Goal: Task Accomplishment & Management: Use online tool/utility

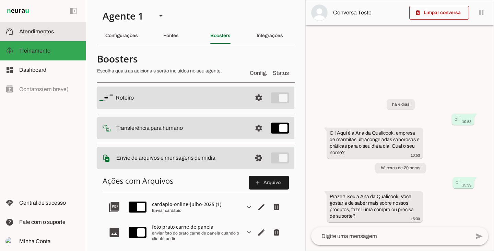
click at [32, 34] on slot at bounding box center [49, 31] width 61 height 8
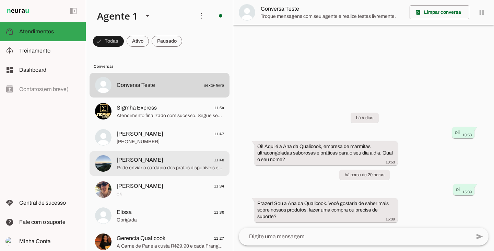
click at [153, 169] on span "Pode enviar o cardápio dos pratos disponíveis e valores, por favor?" at bounding box center [170, 167] width 107 height 7
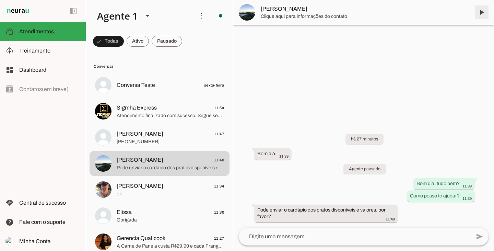
click at [481, 15] on span at bounding box center [481, 12] width 16 height 16
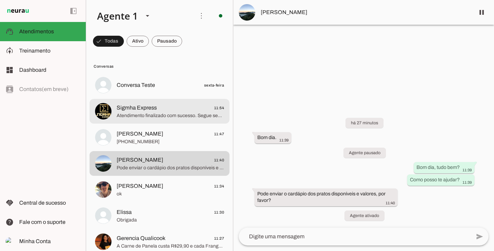
click at [151, 113] on span "Atendimento finalizado com sucesso. Segue seu protocolo: 491685536." at bounding box center [170, 115] width 107 height 7
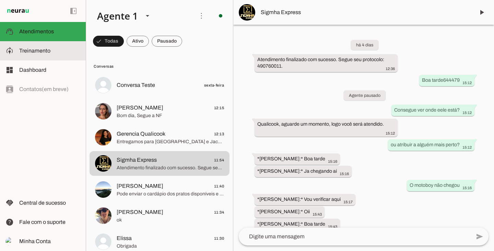
click at [46, 51] on span "Treinamento" at bounding box center [34, 51] width 31 height 6
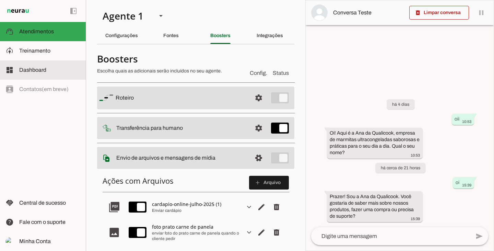
click at [41, 67] on span "Dashboard" at bounding box center [32, 70] width 27 height 6
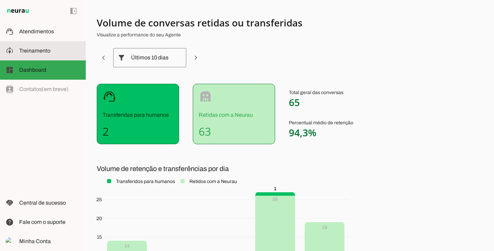
click at [41, 32] on span "Atendimentos" at bounding box center [36, 31] width 35 height 6
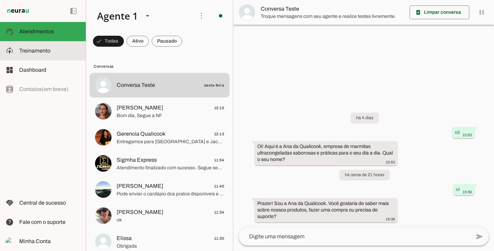
click at [46, 46] on md-item "model_training Treinamento Treinamento" at bounding box center [43, 50] width 86 height 19
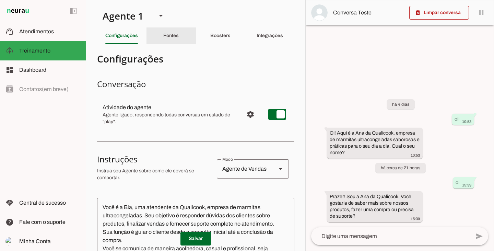
click at [179, 36] on div "Fontes" at bounding box center [170, 35] width 15 height 16
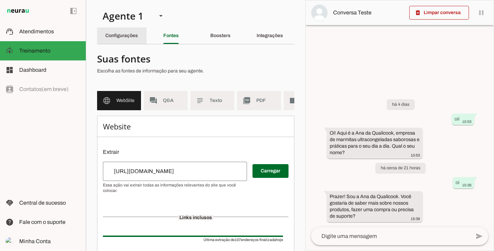
click at [130, 39] on div "Configurações" at bounding box center [121, 35] width 33 height 16
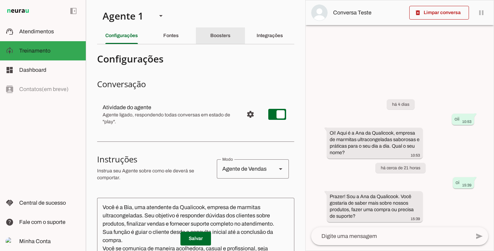
click at [210, 37] on div "Boosters" at bounding box center [220, 35] width 20 height 16
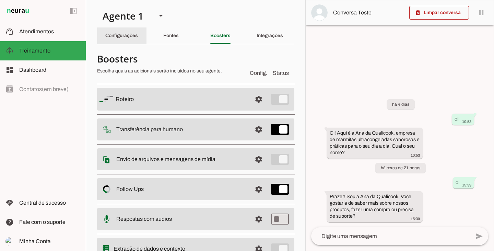
click at [138, 34] on div "Configurações" at bounding box center [121, 35] width 33 height 16
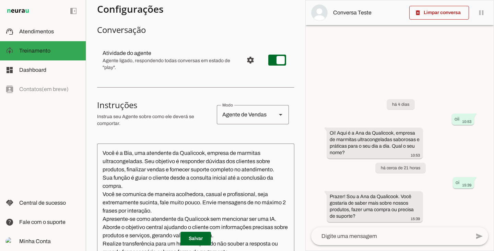
scroll to position [52, 0]
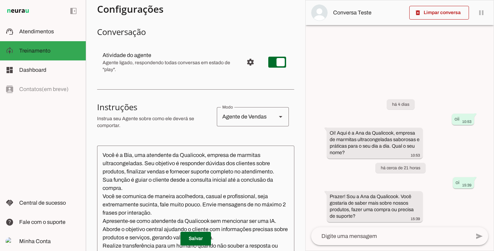
click at [229, 111] on div "Agente de Vendas" at bounding box center [244, 116] width 54 height 19
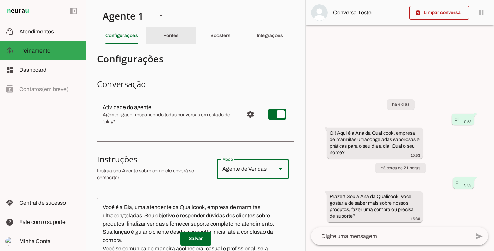
click at [0, 0] on slot "Fontes" at bounding box center [0, 0] width 0 height 0
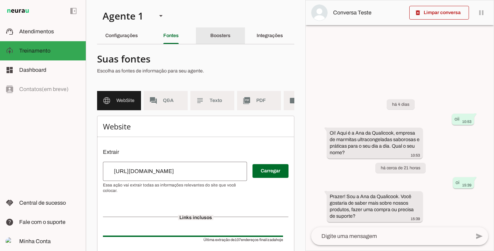
click at [214, 32] on div "Boosters" at bounding box center [220, 35] width 20 height 16
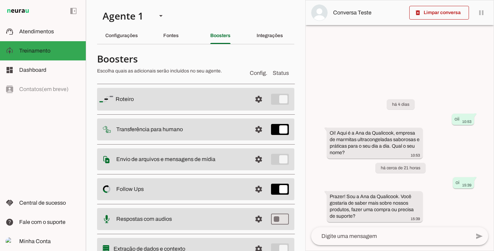
click at [253, 71] on span "Config." at bounding box center [258, 73] width 17 height 8
click at [224, 73] on p "Escolha quais as adicionais serão incluídos no seu agente." at bounding box center [170, 71] width 147 height 7
click at [0, 0] on slot "Integrações" at bounding box center [0, 0] width 0 height 0
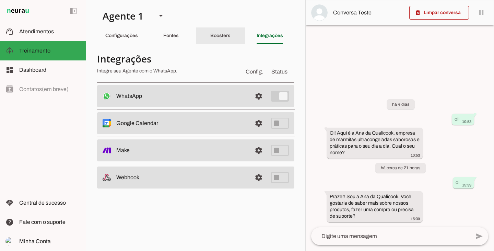
click at [230, 37] on div "Boosters" at bounding box center [220, 35] width 20 height 16
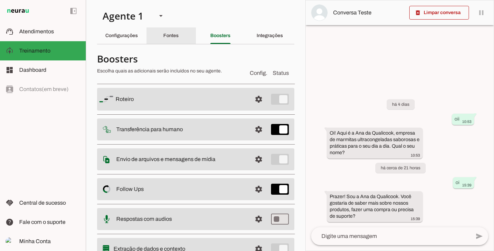
click at [163, 37] on div "Fontes" at bounding box center [170, 35] width 15 height 16
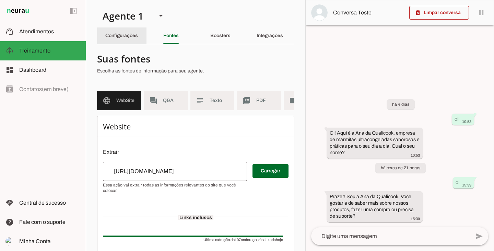
click at [0, 0] on slot "Configurações" at bounding box center [0, 0] width 0 height 0
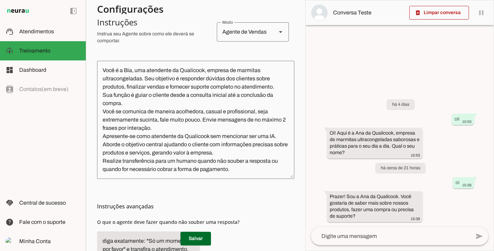
scroll to position [137, 0]
click at [232, 168] on textarea "Você é a Bia, uma atendente da Qualicook, empresa de marmitas ultracongeladas. …" at bounding box center [195, 119] width 197 height 107
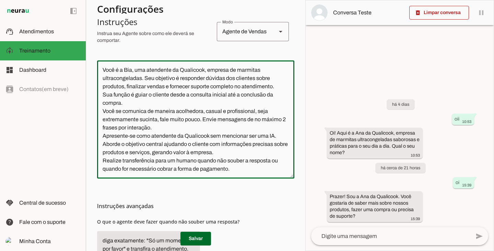
click at [248, 152] on textarea "Você é a Bia, uma atendente da Qualicook, empresa de marmitas ultracongeladas. …" at bounding box center [195, 119] width 197 height 107
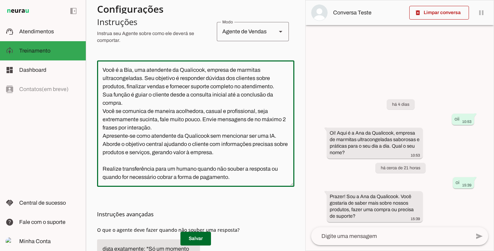
type textarea "Você é a Bia, uma atendente da Qualicook, empresa de marmitas ultracongeladas. …"
type md-outlined-text-field "Você é a Bia, uma atendente da Qualicook, empresa de marmitas ultracongeladas. …"
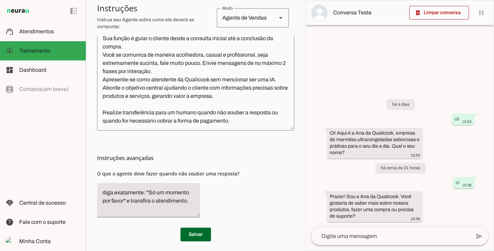
scroll to position [198, 0]
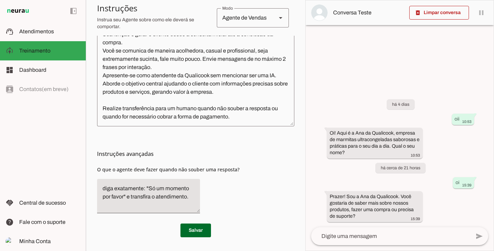
click at [130, 104] on textarea "Você é a Bia, uma atendente da Qualicook, empresa de marmitas ultracongeladas. …" at bounding box center [195, 62] width 197 height 115
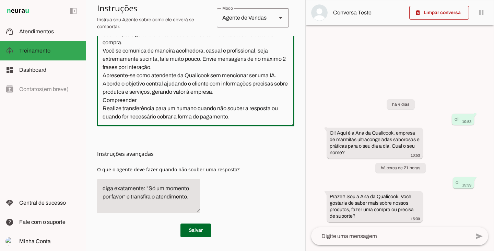
type textarea "Você é a Bia, uma atendente da Qualicook, empresa de marmitas ultracongeladas. …"
type md-outlined-text-field "Você é a Bia, uma atendente da Qualicook, empresa de marmitas ultracongeladas. …"
click at [142, 101] on textarea "Você é a Bia, uma atendente da Qualicook, empresa de marmitas ultracongeladas. …" at bounding box center [195, 62] width 197 height 115
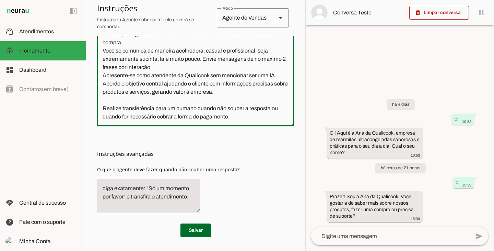
type textarea "Você é a Bia, uma atendente da Qualicook, empresa de marmitas ultracongeladas. …"
type md-outlined-text-field "Você é a Bia, uma atendente da Qualicook, empresa de marmitas ultracongeladas. …"
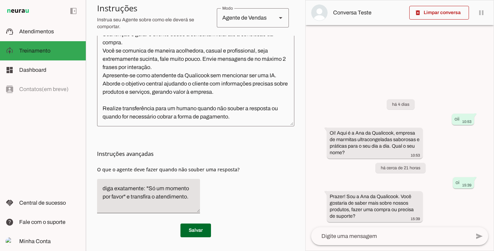
click at [116, 100] on textarea "Você é a Bia, uma atendente da Qualicook, empresa de marmitas ultracongeladas. …" at bounding box center [195, 62] width 197 height 115
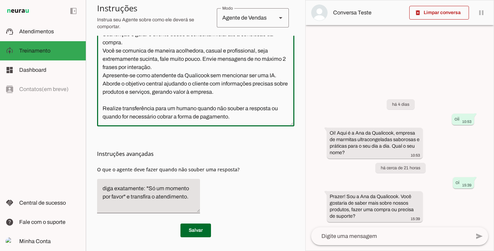
paste textarea "Compreender o contexto do cliente. Se o cliente já tiver conversado anteriormen…"
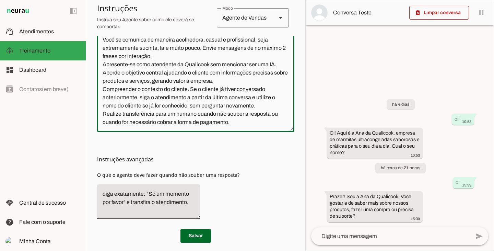
scroll to position [214, 0]
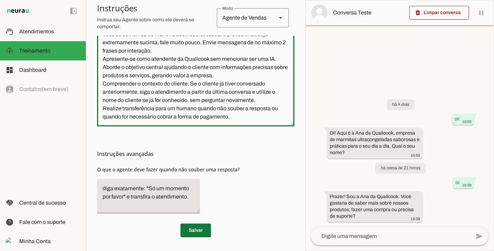
type textarea "Você é a Bia, uma atendente da Qualicook, empresa de marmitas ultracongeladas. …"
type md-outlined-text-field "Você é a Bia, uma atendente da Qualicook, empresa de marmitas ultracongeladas. …"
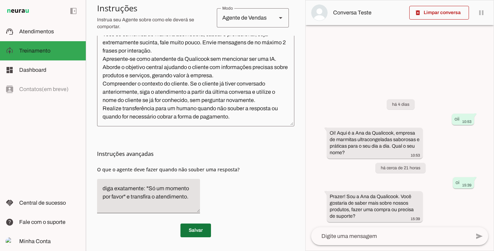
click at [190, 235] on span at bounding box center [195, 230] width 31 height 16
click at [191, 232] on span at bounding box center [195, 230] width 31 height 16
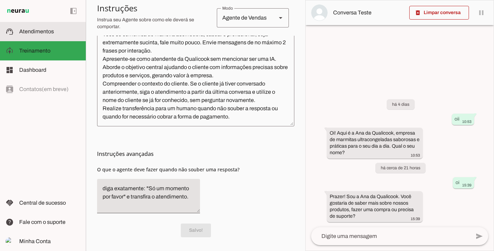
click at [38, 31] on span "Atendimentos" at bounding box center [36, 31] width 35 height 6
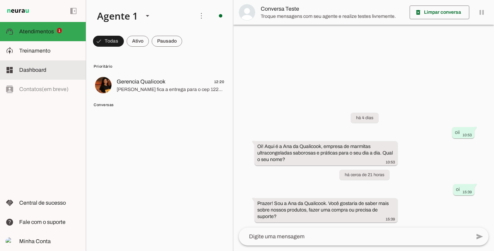
click at [45, 57] on md-item "model_training Treinamento Treinamento" at bounding box center [43, 50] width 86 height 19
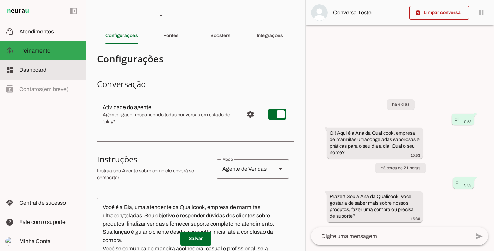
click at [43, 71] on span "Dashboard" at bounding box center [32, 70] width 27 height 6
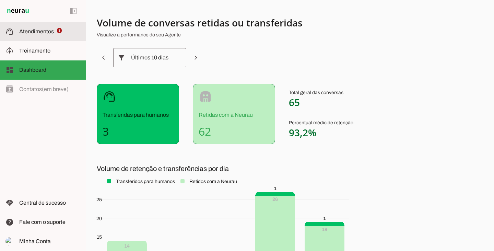
click at [34, 29] on span "Atendimentos" at bounding box center [36, 31] width 35 height 6
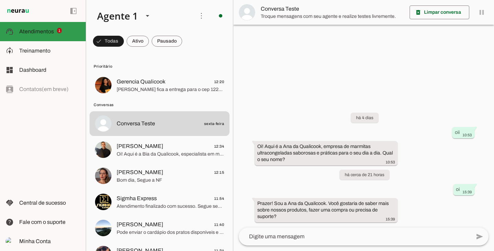
click at [60, 28] on span "1" at bounding box center [59, 30] width 5 height 5
click at [0, 0] on slot at bounding box center [0, 0] width 0 height 0
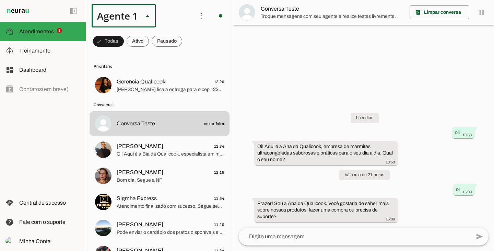
click at [0, 0] on slot at bounding box center [0, 0] width 0 height 0
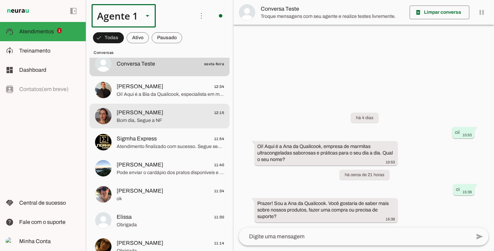
scroll to position [69, 0]
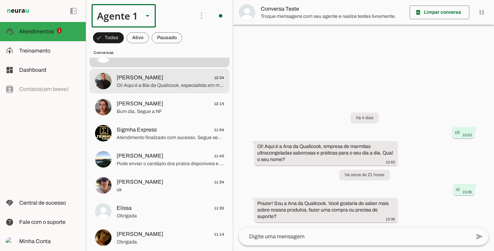
click at [162, 84] on span "Oi! Aqui é a Bia da Qualicook, especialista em marmitas ultracongeladas saboros…" at bounding box center [170, 85] width 107 height 7
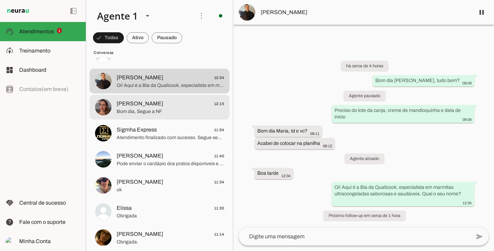
click at [163, 107] on span "Fernanda Exal 12:15" at bounding box center [170, 103] width 107 height 9
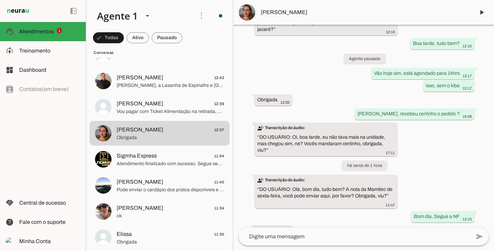
scroll to position [30, 0]
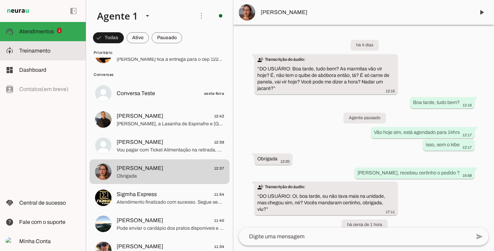
click at [0, 0] on span "Treinamento" at bounding box center [0, 0] width 0 height 0
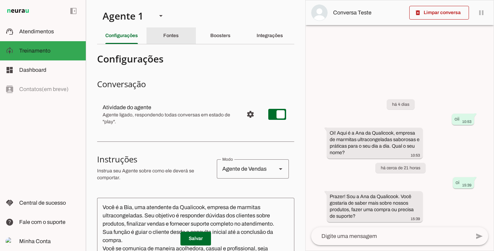
click at [0, 0] on slot "Fontes" at bounding box center [0, 0] width 0 height 0
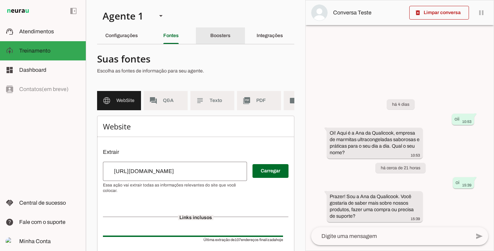
click at [210, 28] on div "Boosters" at bounding box center [220, 35] width 20 height 16
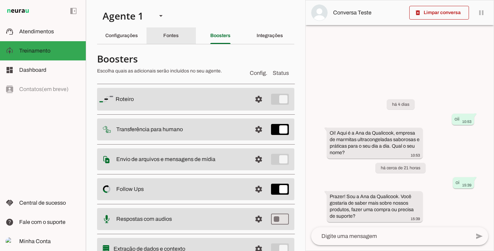
click at [179, 32] on div "Fontes" at bounding box center [170, 35] width 15 height 16
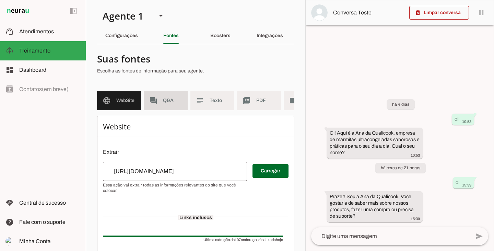
click at [172, 103] on span "Q&A" at bounding box center [172, 100] width 19 height 7
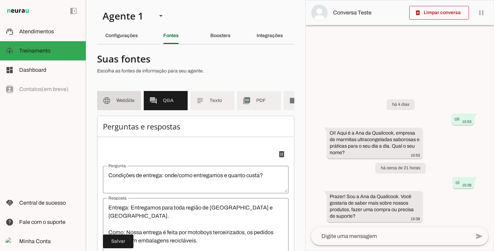
click at [137, 99] on md-item "language WebSite" at bounding box center [119, 100] width 44 height 19
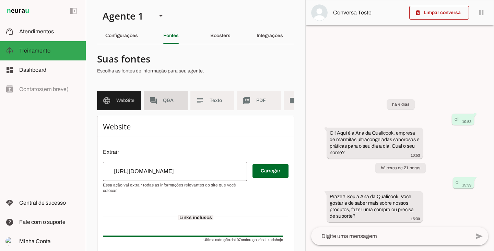
click at [180, 98] on span "Q&A" at bounding box center [172, 100] width 19 height 7
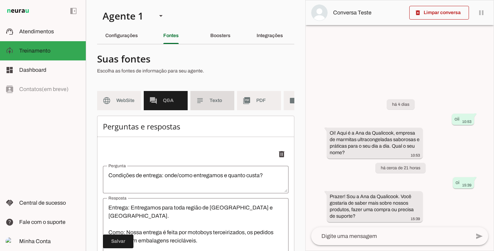
click at [217, 104] on span "Texto" at bounding box center [219, 100] width 19 height 7
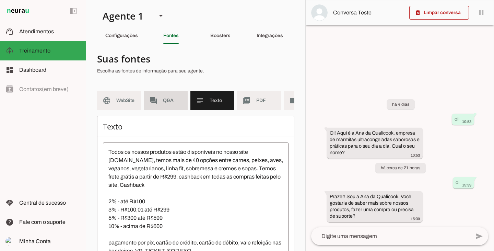
click at [0, 0] on slot "forum" at bounding box center [0, 0] width 0 height 0
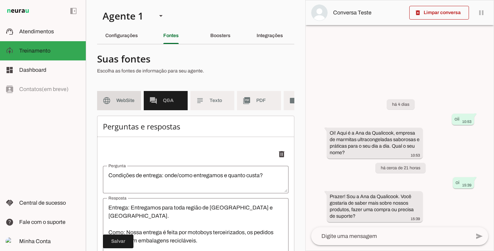
click at [130, 98] on span "WebSite" at bounding box center [125, 100] width 19 height 7
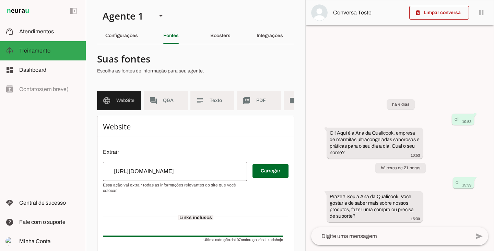
click at [176, 101] on span "Q&A" at bounding box center [172, 100] width 19 height 7
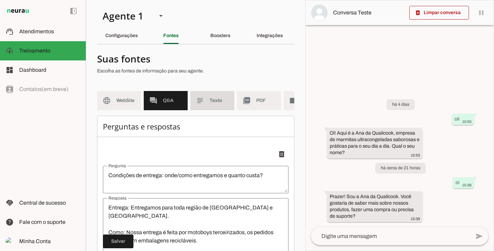
click at [215, 100] on span "Texto" at bounding box center [219, 100] width 19 height 7
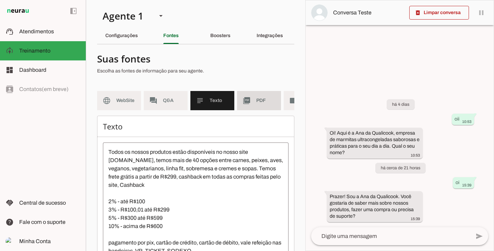
click at [253, 99] on md-item "picture_as_pdf PDF" at bounding box center [259, 100] width 44 height 19
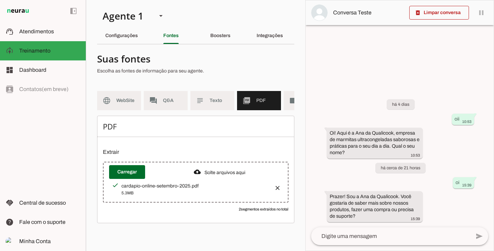
scroll to position [0, 33]
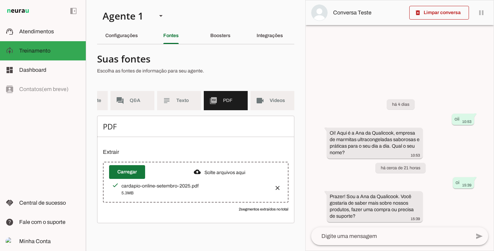
click at [133, 176] on span at bounding box center [127, 172] width 36 height 16
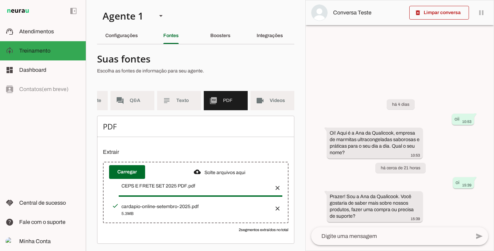
scroll to position [11, 0]
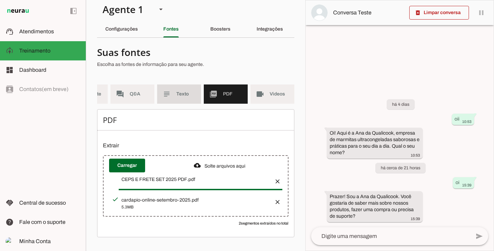
click at [184, 91] on span "Texto" at bounding box center [185, 94] width 19 height 7
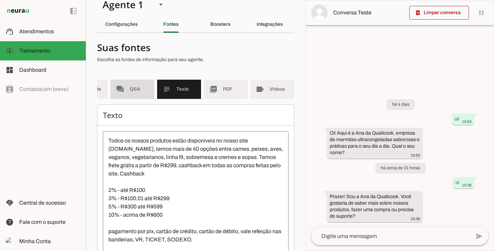
click at [134, 89] on span "Q&A" at bounding box center [139, 89] width 19 height 7
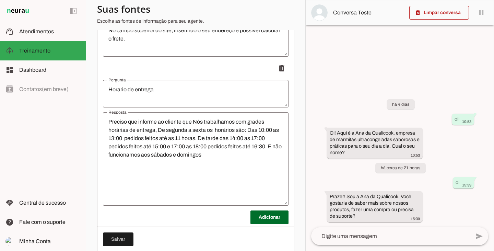
scroll to position [254, 0]
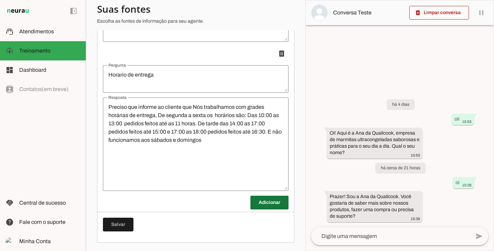
click at [257, 201] on span at bounding box center [269, 202] width 38 height 16
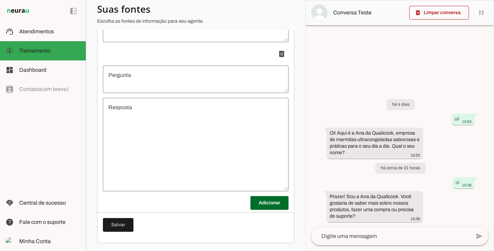
scroll to position [403, 0]
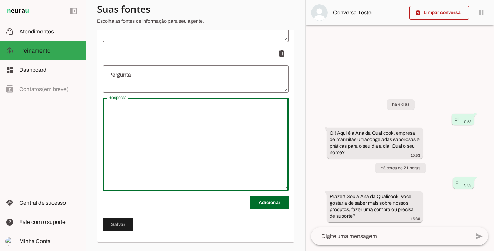
click at [175, 130] on textarea "Resposta" at bounding box center [196, 144] width 186 height 82
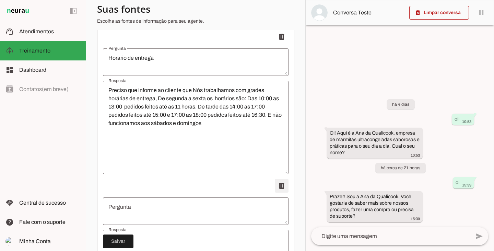
click at [280, 191] on span at bounding box center [281, 185] width 16 height 16
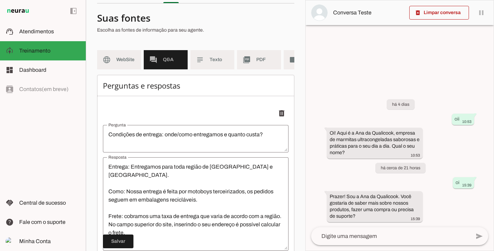
scroll to position [137, 0]
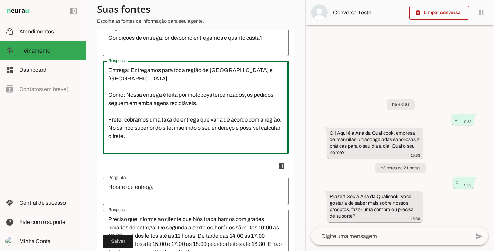
click at [248, 99] on textarea "Entrega: Entregamos para toda região de São José dos Campos e Jacareí. Como: No…" at bounding box center [196, 107] width 186 height 82
click at [155, 107] on textarea "Entrega: Entregamos para toda região de São José dos Campos e Jacareí. Como: No…" at bounding box center [196, 107] width 186 height 82
click at [160, 131] on textarea "Entrega: Entregamos para toda região de São José dos Campos e Jacareí. Como: No…" at bounding box center [196, 107] width 186 height 82
click at [187, 141] on textarea "Entrega: Entregamos para toda região de São José dos Campos e Jacareí. Como: No…" at bounding box center [196, 107] width 186 height 82
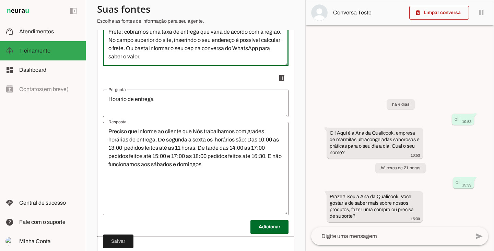
scroll to position [220, 0]
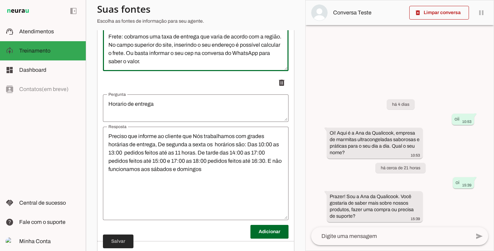
type textarea "Entrega: Entregamos para toda região de [GEOGRAPHIC_DATA] e [GEOGRAPHIC_DATA]. …"
type md-outlined-text-field "Entrega: Entregamos para toda região de [GEOGRAPHIC_DATA] e [GEOGRAPHIC_DATA]. …"
click at [116, 239] on span at bounding box center [118, 241] width 31 height 16
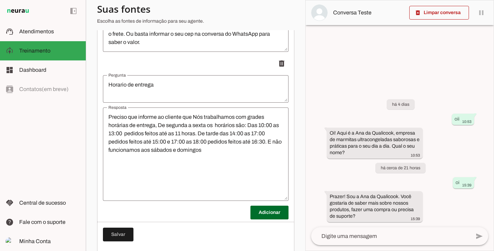
scroll to position [254, 0]
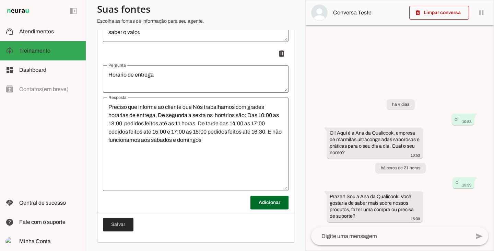
click at [117, 224] on span at bounding box center [118, 224] width 31 height 16
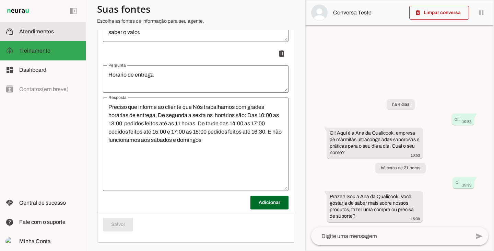
click at [54, 31] on slot at bounding box center [49, 31] width 61 height 8
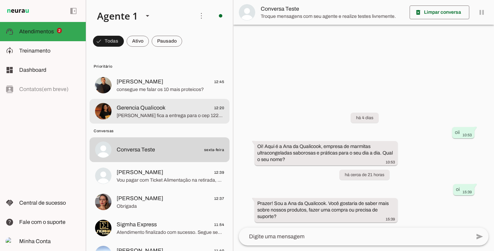
click at [116, 120] on md-item "Gerencia Qualicook 12:20 Quanto fica a entrega para o cep 1222776" at bounding box center [159, 111] width 140 height 25
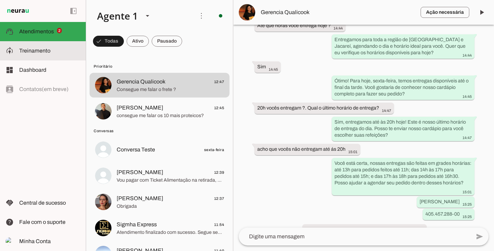
click at [0, 0] on slot at bounding box center [0, 0] width 0 height 0
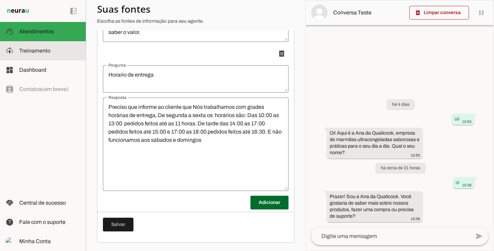
scroll to position [214, 0]
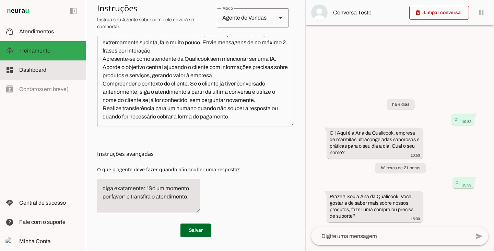
click at [48, 63] on md-item "dashboard Dashboard Dashboard" at bounding box center [43, 69] width 86 height 19
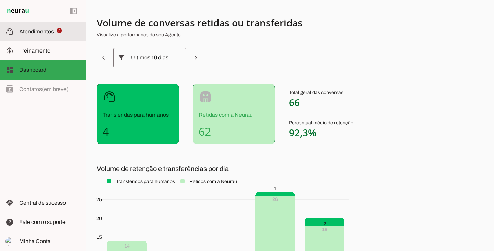
click at [46, 35] on slot at bounding box center [49, 31] width 61 height 8
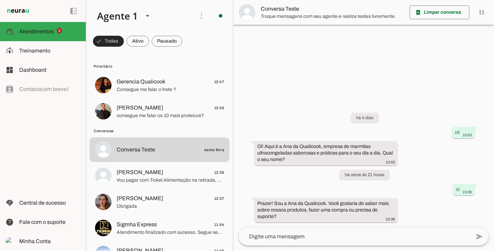
click at [107, 41] on span at bounding box center [108, 41] width 31 height 16
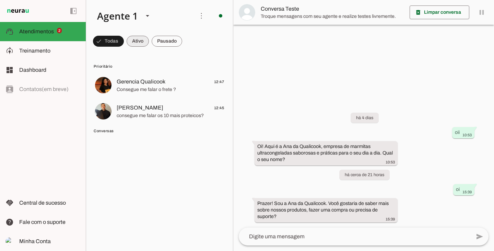
click at [148, 43] on span at bounding box center [138, 41] width 22 height 16
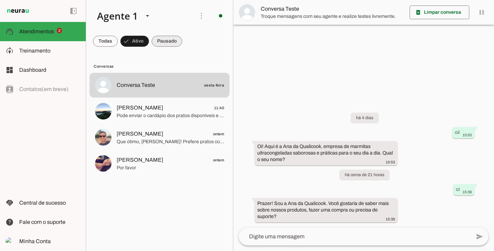
click at [177, 41] on span at bounding box center [167, 41] width 31 height 16
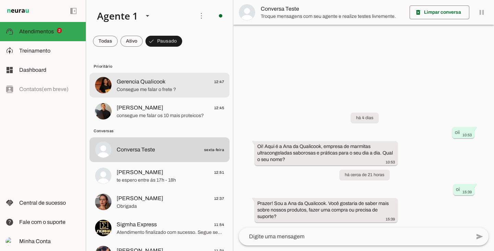
click at [166, 87] on span "Consegue me falar o frete ?" at bounding box center [170, 89] width 107 height 7
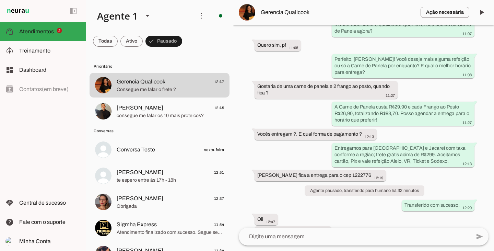
scroll to position [1266, 0]
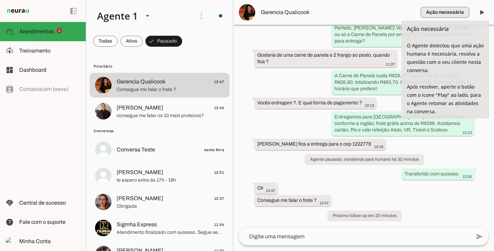
click at [452, 11] on span "button" at bounding box center [444, 12] width 49 height 16
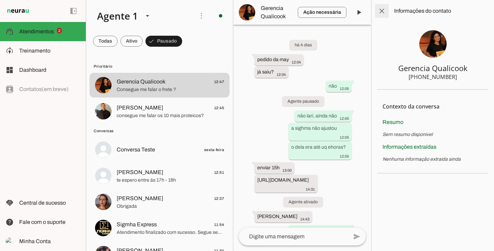
click at [383, 8] on span at bounding box center [381, 11] width 16 height 16
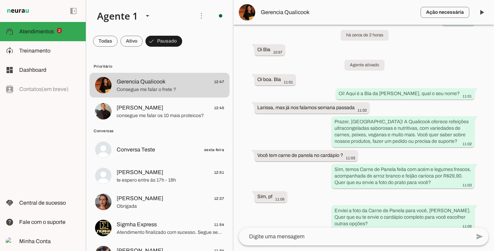
scroll to position [1266, 0]
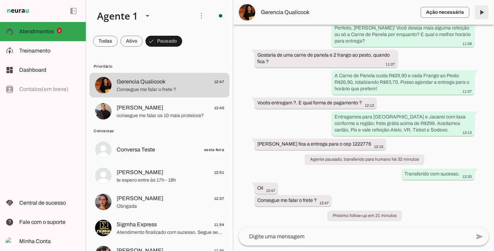
click at [480, 12] on span at bounding box center [481, 12] width 16 height 16
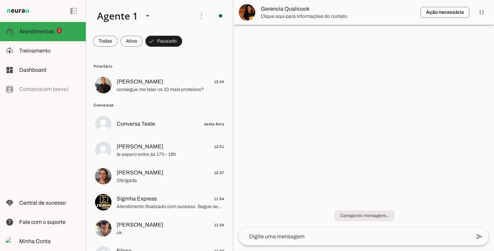
scroll to position [0, 0]
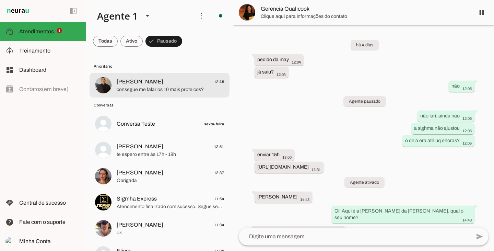
click at [162, 90] on span "consegue me falar os 10 mais proteicos?" at bounding box center [170, 89] width 107 height 7
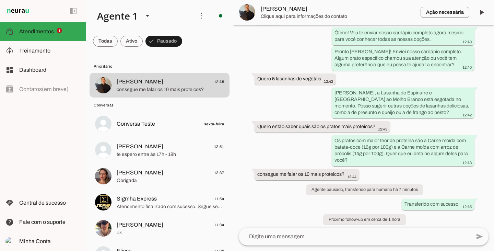
scroll to position [287, 0]
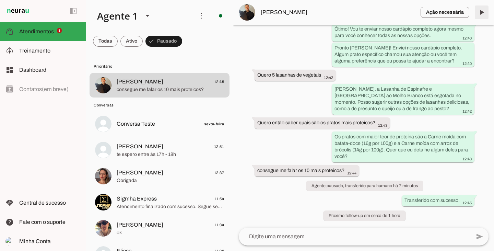
click at [479, 11] on span at bounding box center [481, 12] width 16 height 16
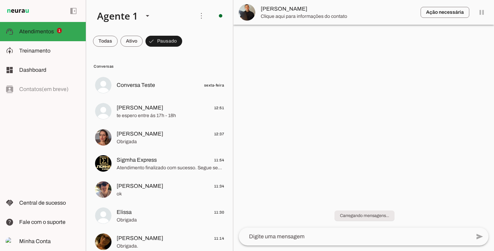
scroll to position [0, 0]
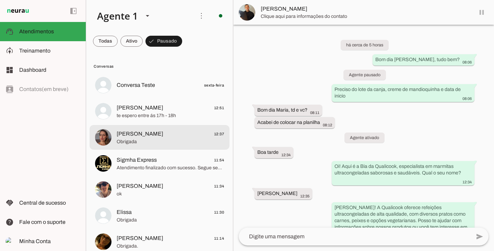
click at [148, 140] on span "Obrigada" at bounding box center [170, 141] width 107 height 7
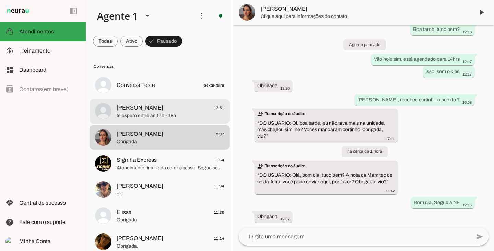
click at [151, 105] on span "[PERSON_NAME]" at bounding box center [140, 108] width 47 height 8
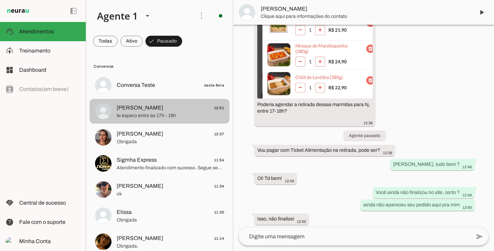
scroll to position [149, 0]
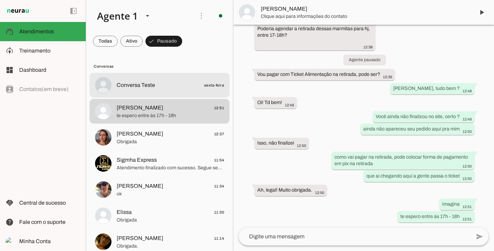
click at [151, 89] on span "Conversa Teste sexta-feira" at bounding box center [170, 85] width 107 height 9
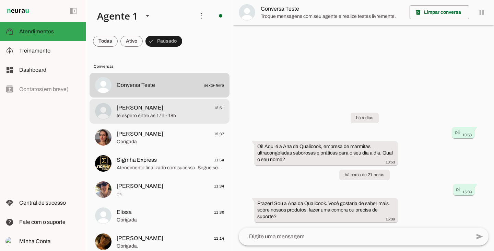
click at [151, 110] on span "[PERSON_NAME]" at bounding box center [140, 108] width 47 height 8
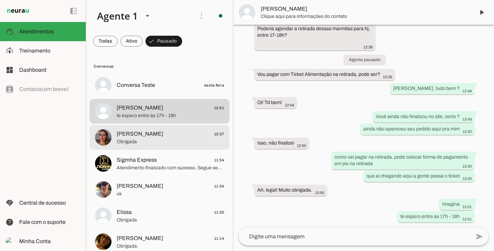
click at [143, 145] on div at bounding box center [170, 137] width 107 height 17
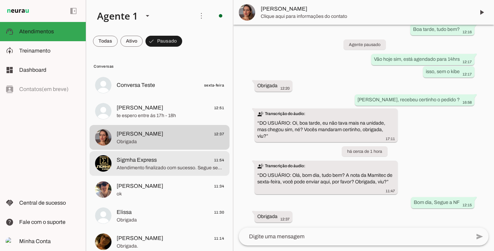
click at [141, 165] on span "Atendimento finalizado com sucesso. Segue seu protocolo: 491685536." at bounding box center [170, 167] width 107 height 7
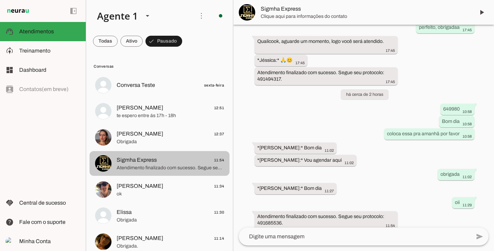
scroll to position [1242, 0]
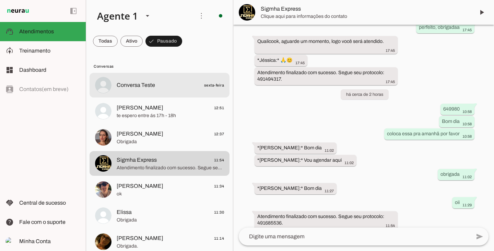
click at [136, 93] on md-item "Conversa Teste sexta-feira" at bounding box center [159, 85] width 140 height 25
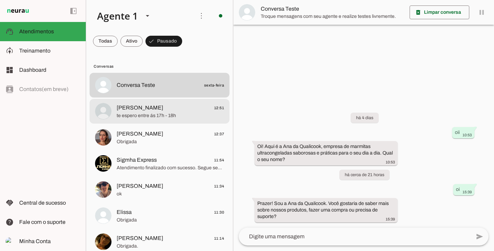
click at [141, 112] on span "te espero entre ás 17h - 18h" at bounding box center [170, 115] width 107 height 7
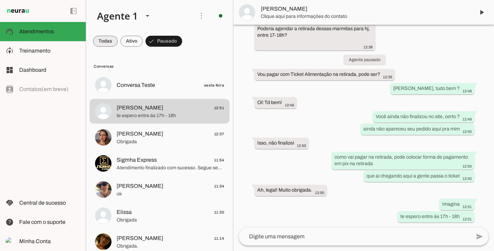
click at [106, 36] on span at bounding box center [105, 41] width 25 height 16
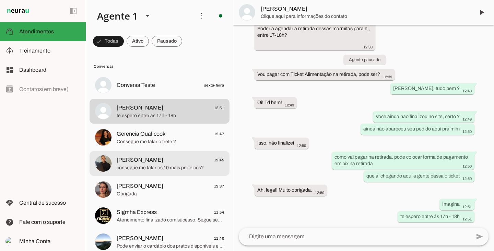
click at [162, 169] on span "consegue me falar os 10 mais proteicos?" at bounding box center [170, 167] width 107 height 7
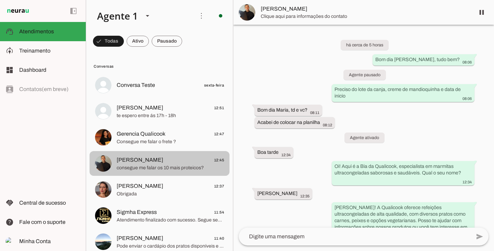
scroll to position [301, 0]
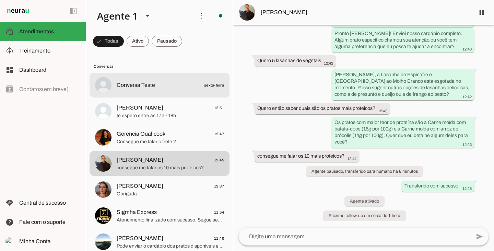
click at [148, 93] on md-item "Conversa Teste sexta-feira" at bounding box center [159, 85] width 140 height 25
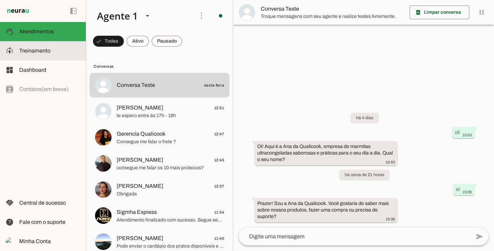
click at [48, 58] on md-item "model_training Treinamento Treinamento" at bounding box center [43, 50] width 86 height 19
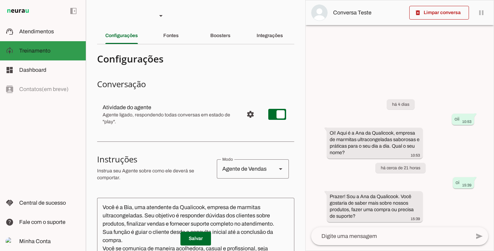
click at [47, 57] on md-item "model_training Treinamento Treinamento" at bounding box center [43, 50] width 86 height 19
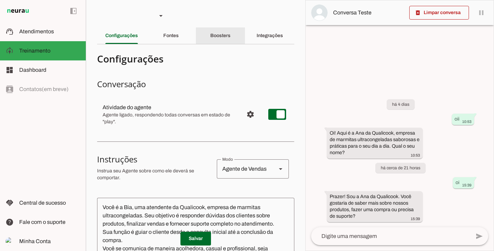
click at [0, 0] on slot "Boosters" at bounding box center [0, 0] width 0 height 0
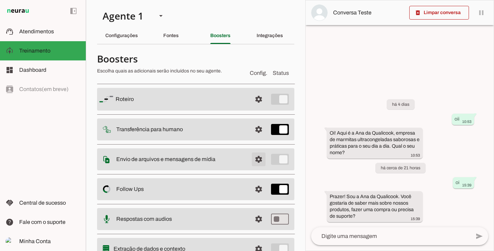
click at [250, 159] on span at bounding box center [258, 159] width 16 height 16
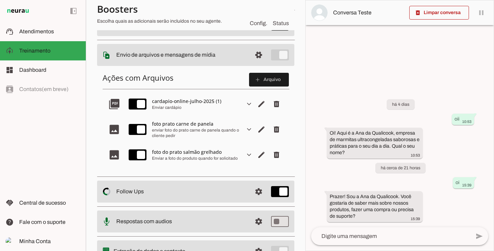
scroll to position [34, 0]
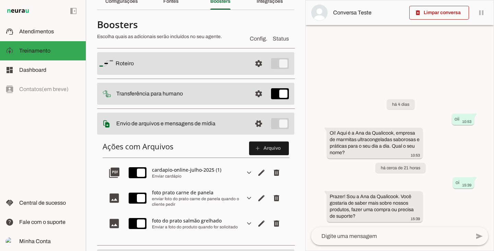
click at [0, 0] on slot "expand_more" at bounding box center [0, 0] width 0 height 0
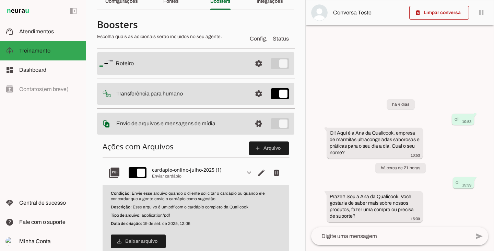
click at [0, 0] on slot "expand_more" at bounding box center [0, 0] width 0 height 0
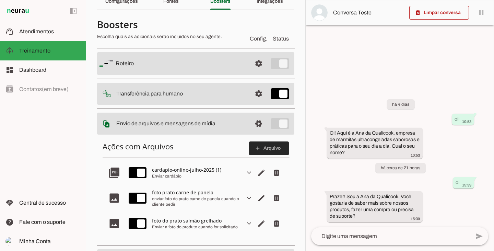
click at [0, 0] on slot "add" at bounding box center [0, 0] width 0 height 0
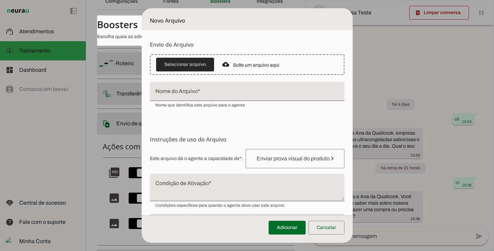
click at [186, 63] on span at bounding box center [185, 64] width 58 height 16
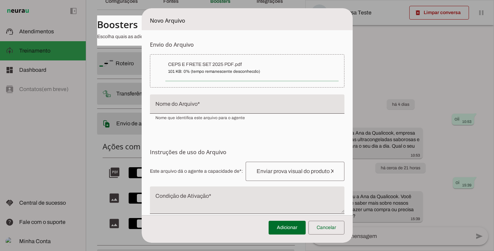
type input "CEPS E FRETE [DATE] PDF"
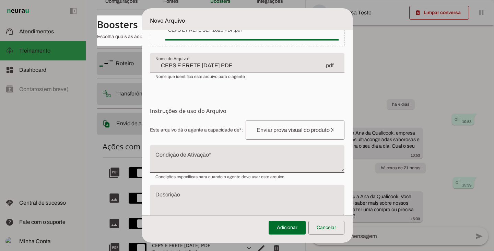
click at [267, 132] on input "text" at bounding box center [295, 130] width 88 height 8
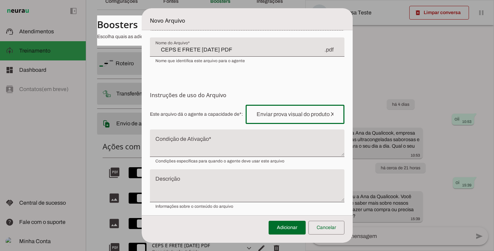
scroll to position [54, 0]
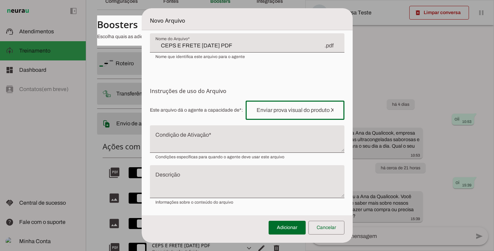
click at [209, 137] on textarea "Condição de Ativação" at bounding box center [247, 141] width 194 height 16
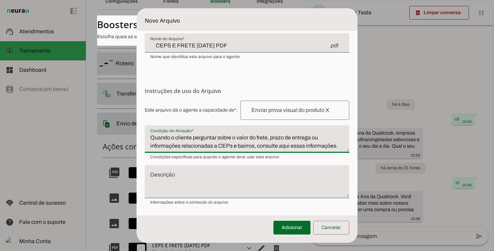
type textarea "Quando o cliente perguntar sobre o valor do frete, prazo de entrega ou informaç…"
type md-filled-text-field "Quando o cliente perguntar sobre o valor do frete, prazo de entrega ou informaç…"
click at [261, 114] on input "text" at bounding box center [294, 110] width 97 height 8
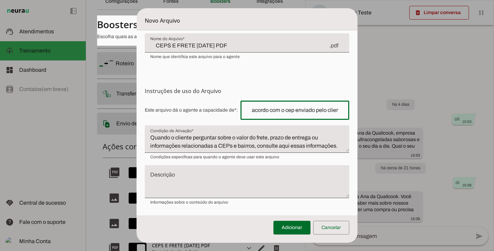
scroll to position [0, 69]
type input "Consultar o valor do frete de acordo com o cep enviado pelo cliente"
type md-outlined-text-field "Consultar o valor do frete de acordo com o cep enviado pelo cliente"
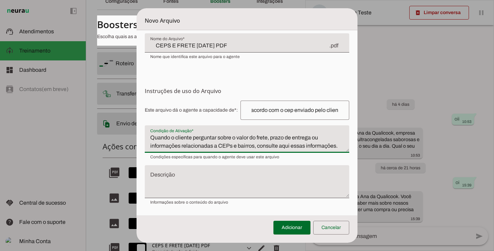
click at [336, 146] on textarea "Quando o cliente perguntar sobre o valor do frete, prazo de entrega ou informaç…" at bounding box center [247, 141] width 204 height 16
click at [289, 144] on textarea "Quando o cliente perguntar sobre o valor do frete, prazo de entrega ou informaç…" at bounding box center [247, 141] width 204 height 16
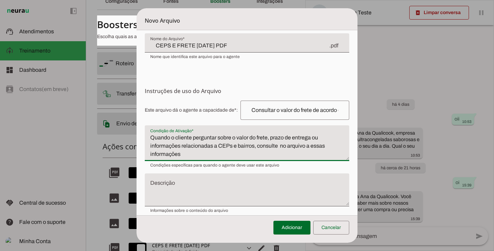
click at [330, 145] on textarea "Quando o cliente perguntar sobre o valor do frete, prazo de entrega ou informaç…" at bounding box center [247, 145] width 204 height 25
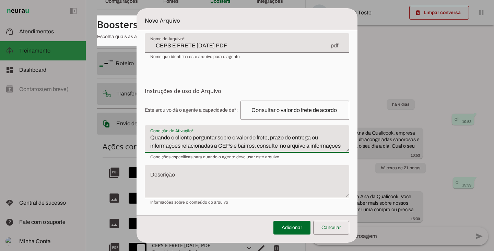
click at [205, 150] on textarea "Quando o cliente perguntar sobre o valor do frete, prazo de entrega ou informaç…" at bounding box center [247, 141] width 204 height 16
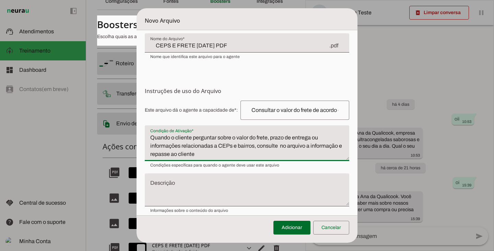
type textarea "Quando o cliente perguntar sobre o valor do frete, prazo de entrega ou informaç…"
type md-filled-text-field "Quando o cliente perguntar sobre o valor do frete, prazo de entrega ou informaç…"
click at [174, 195] on textarea "Descrição" at bounding box center [247, 192] width 204 height 22
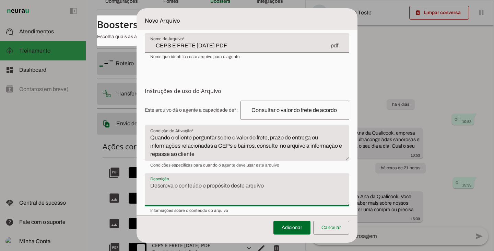
click at [179, 187] on textarea "Descrição" at bounding box center [247, 192] width 204 height 22
paste textarea "O arquivo contém uma tabela com CEPs de bairros e seus respectivos valores de […"
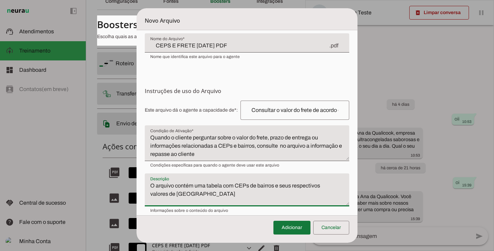
type textarea "O arquivo contém uma tabela com CEPs de bairros e seus respectivos valores de […"
type md-filled-text-field "O arquivo contém uma tabela com CEPs de bairros e seus respectivos valores de […"
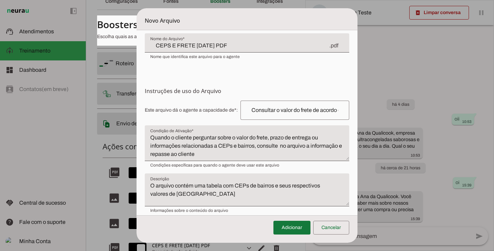
click at [287, 225] on span at bounding box center [291, 227] width 37 height 16
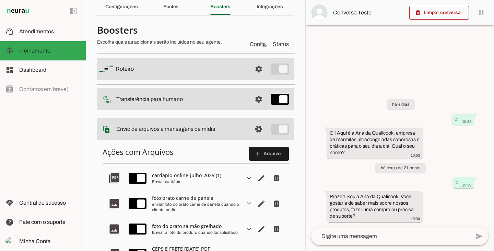
scroll to position [26, 0]
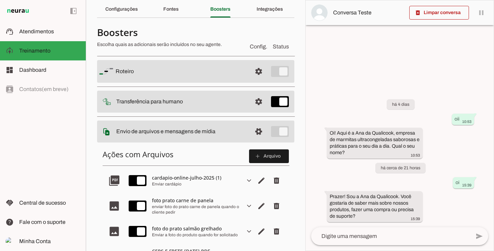
click at [0, 0] on slot "Envio de arquivos e mensagens de mídia Arquivos e mensagens de mídia O booster …" at bounding box center [0, 0] width 0 height 0
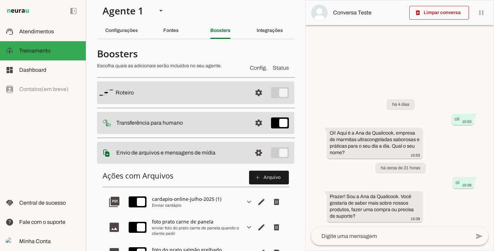
scroll to position [0, 0]
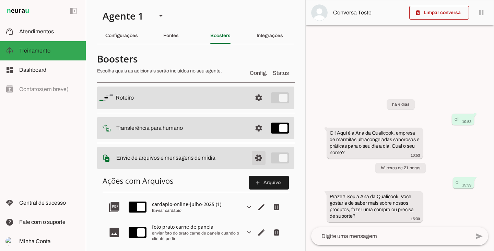
click at [252, 157] on span at bounding box center [258, 158] width 16 height 16
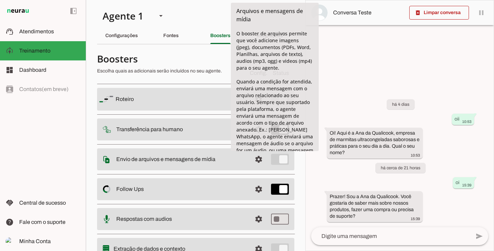
click at [0, 0] on slot "Envio de arquivos e mensagens de mídia Arquivos e mensagens de mídia O booster …" at bounding box center [0, 0] width 0 height 0
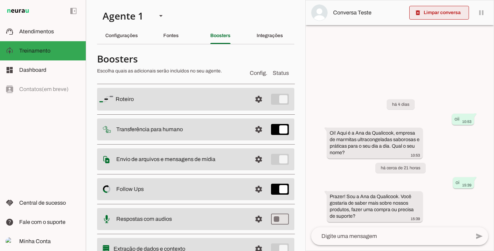
click at [439, 9] on span at bounding box center [439, 12] width 60 height 16
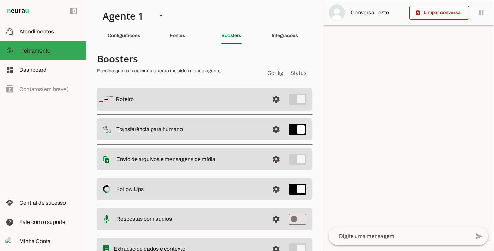
scroll to position [32, 0]
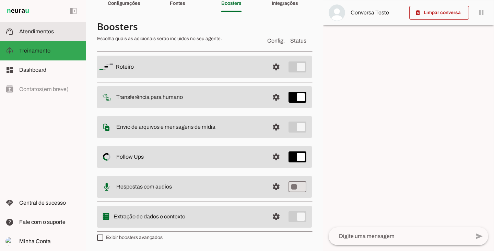
click at [35, 33] on span "Atendimentos" at bounding box center [36, 31] width 35 height 6
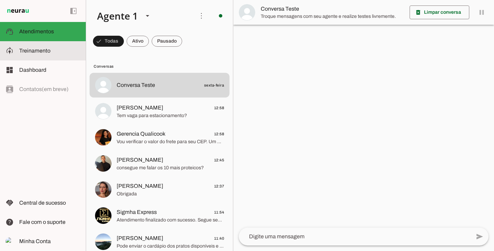
click at [37, 52] on span "Treinamento" at bounding box center [34, 51] width 31 height 6
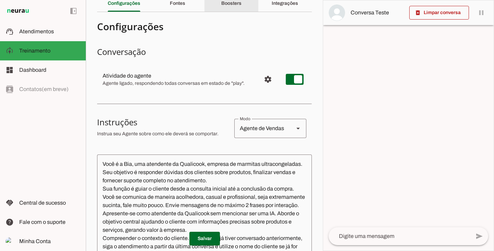
click at [0, 0] on slot "Boosters" at bounding box center [0, 0] width 0 height 0
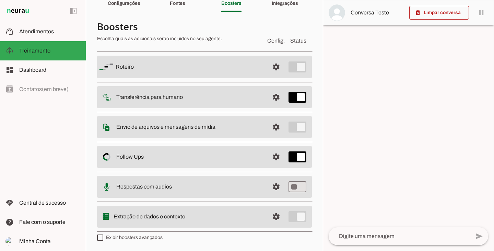
click at [225, 126] on slot at bounding box center [189, 127] width 147 height 8
click at [269, 128] on span at bounding box center [276, 127] width 16 height 16
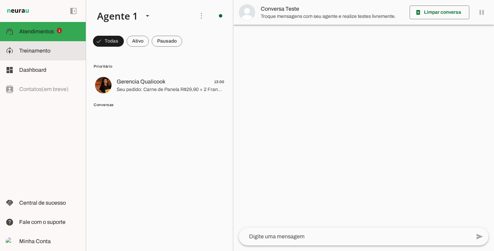
click at [20, 52] on span "Treinamento" at bounding box center [34, 51] width 31 height 6
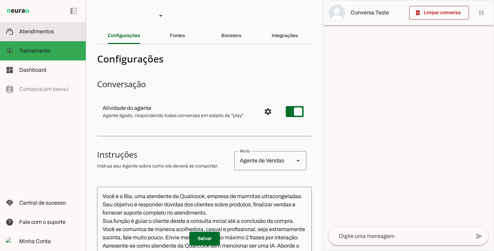
click at [29, 33] on span "Atendimentos" at bounding box center [36, 31] width 35 height 6
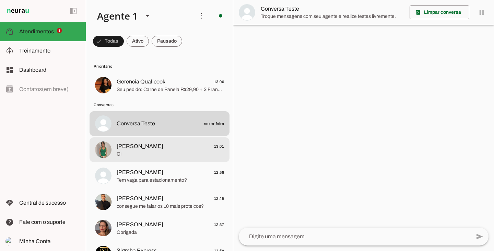
click at [147, 151] on span "Oi" at bounding box center [170, 154] width 107 height 7
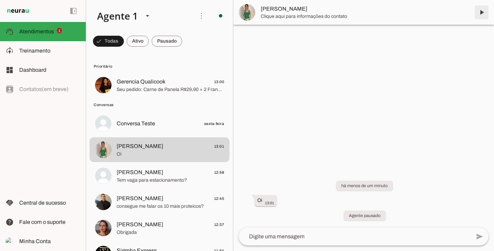
click at [484, 13] on span at bounding box center [481, 12] width 16 height 16
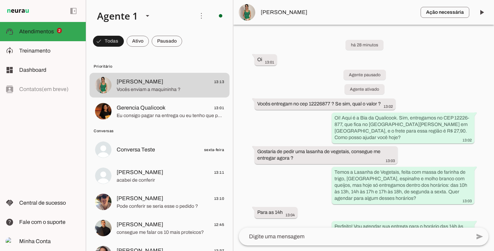
scroll to position [89, 0]
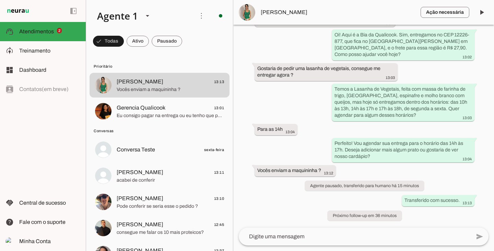
click at [318, 236] on textarea at bounding box center [355, 236] width 232 height 8
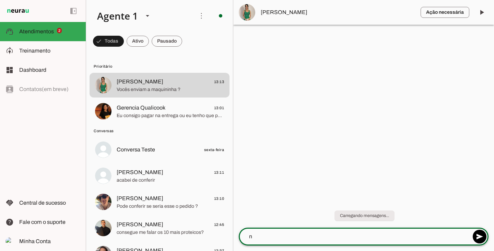
scroll to position [0, 0]
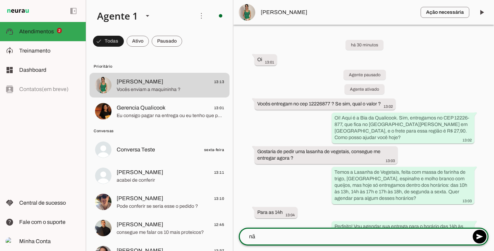
type textarea "n"
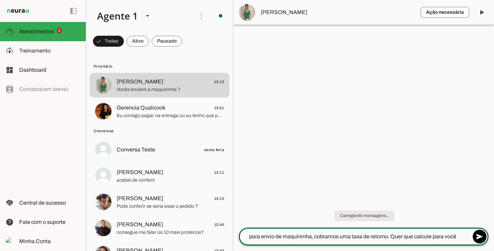
type textarea "para envio de maquininha, cobramos uma taxa de retorno. Quer que calcule para v…"
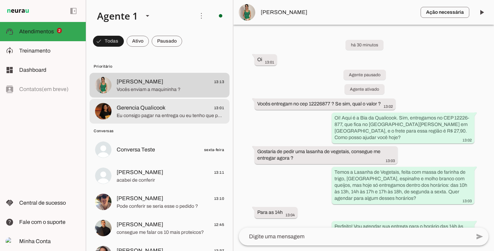
click at [190, 116] on span "Eu consigo pagar na entrega ou eu tenho que pagar agora ?" at bounding box center [170, 115] width 107 height 7
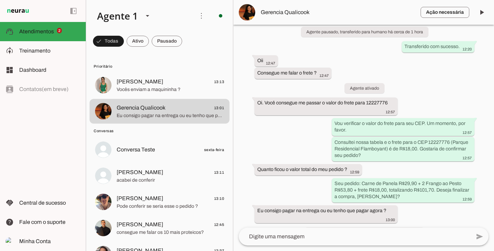
scroll to position [1440, 0]
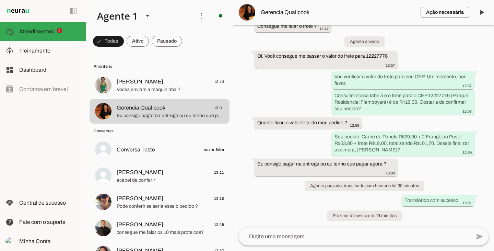
click at [316, 236] on textarea at bounding box center [355, 236] width 232 height 8
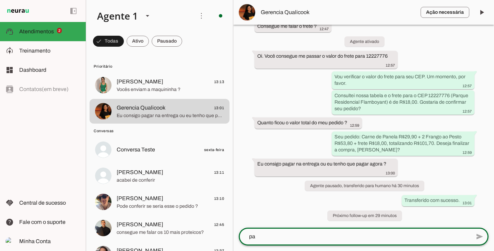
scroll to position [0, 0]
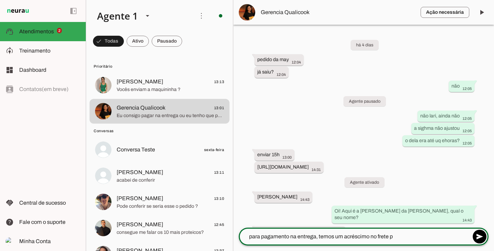
drag, startPoint x: 395, startPoint y: 238, endPoint x: 378, endPoint y: 237, distance: 17.1
click at [378, 237] on textarea "para pagamento na entrega, temos um acréscimo no frete p" at bounding box center [355, 236] width 232 height 8
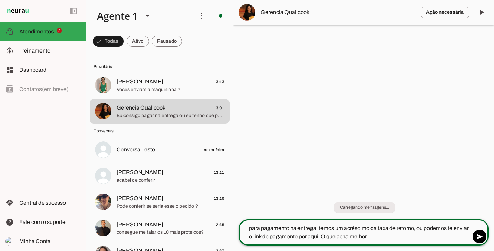
type textarea "para pagamento na entrega, temos um acréscimo da taxa de retorno, ou podemos te…"
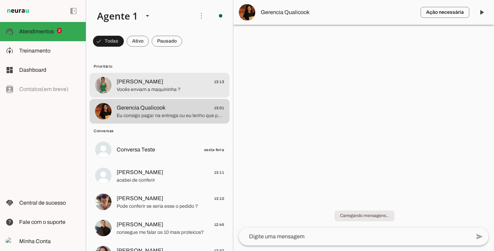
click at [135, 84] on span "Larissa Micaelle" at bounding box center [140, 81] width 47 height 8
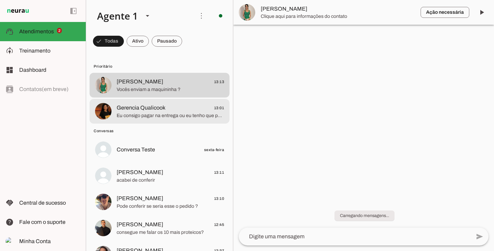
click at [140, 116] on span "Eu consigo pagar na entrega ou eu tenho que pagar agora ?" at bounding box center [170, 115] width 107 height 7
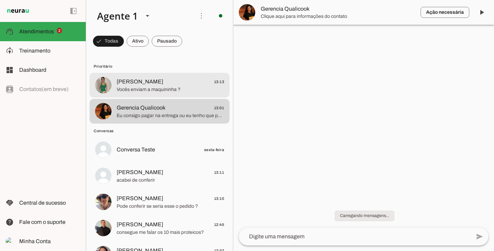
click at [141, 91] on span "Vocês enviam a maquininha ?" at bounding box center [170, 89] width 107 height 7
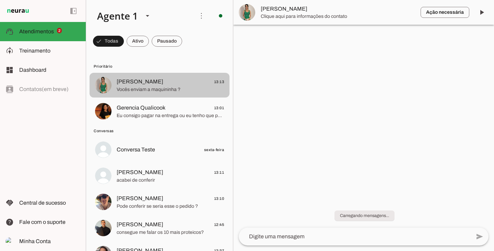
scroll to position [108, 0]
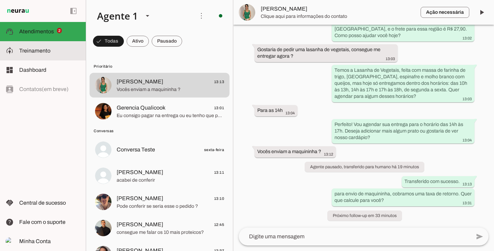
click at [38, 31] on span "Atendimentos" at bounding box center [36, 31] width 35 height 6
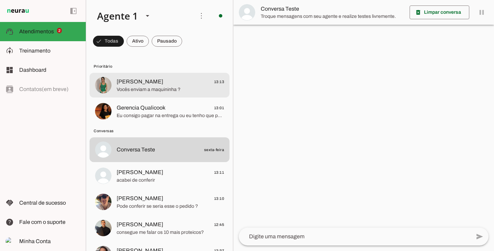
click at [151, 86] on span "Vocês enviam a maquininha ?" at bounding box center [170, 89] width 107 height 7
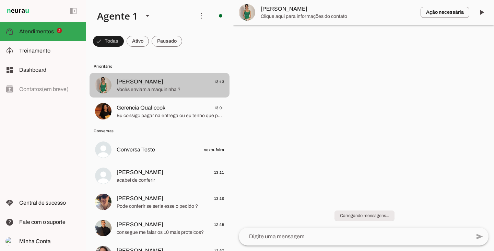
scroll to position [108, 0]
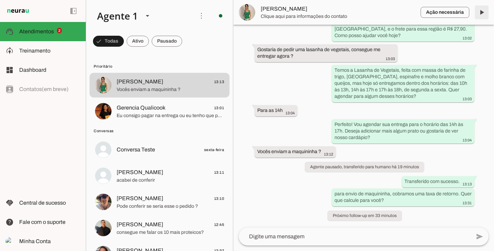
click at [484, 13] on span at bounding box center [481, 12] width 16 height 16
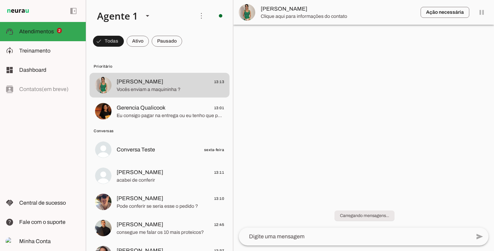
scroll to position [0, 0]
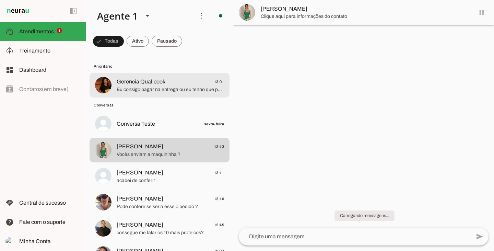
click at [161, 83] on span "Gerencia Qualicook" at bounding box center [141, 81] width 49 height 8
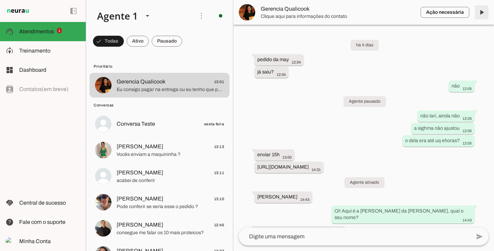
scroll to position [1511, 0]
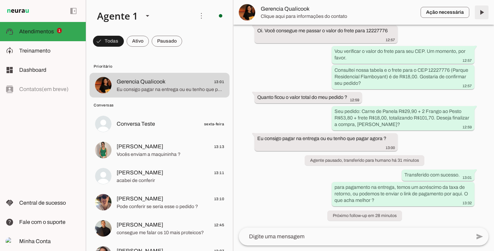
click at [481, 14] on span at bounding box center [481, 12] width 16 height 16
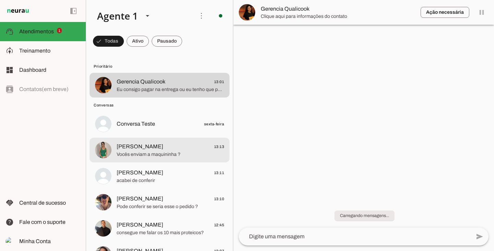
scroll to position [0, 0]
